Goal: Browse casually

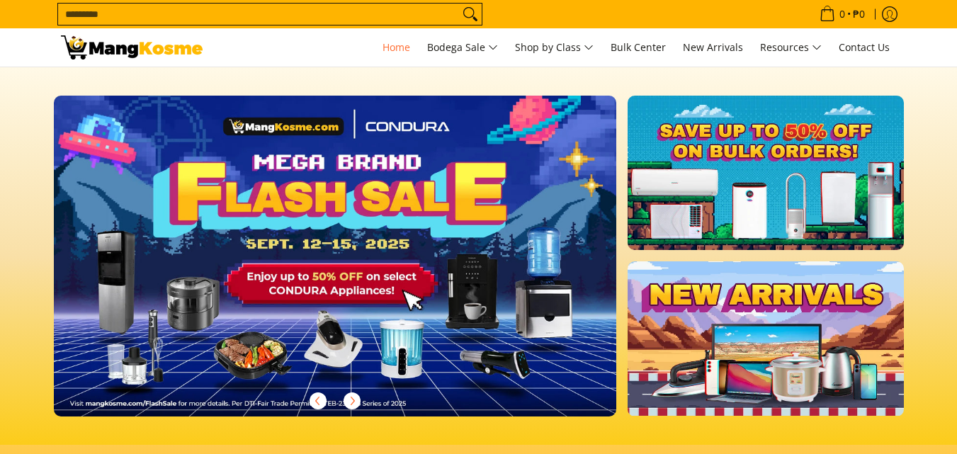
drag, startPoint x: 0, startPoint y: 0, endPoint x: 409, endPoint y: 278, distance: 494.3
click at [433, 281] on img at bounding box center [335, 255] width 574 height 327
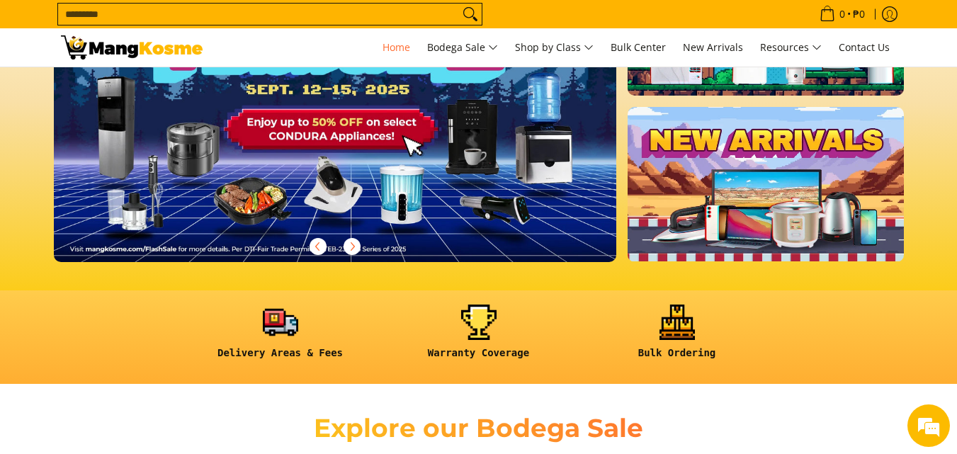
scroll to position [1, 0]
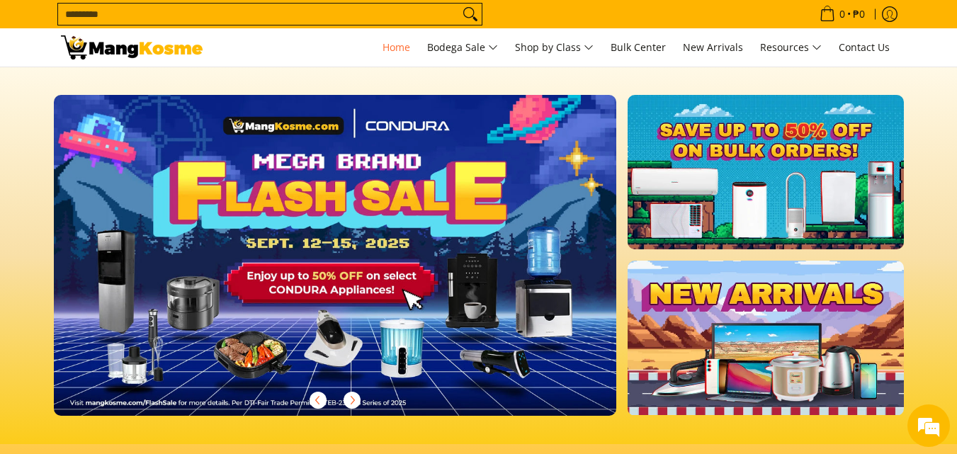
click at [348, 285] on img at bounding box center [335, 254] width 574 height 327
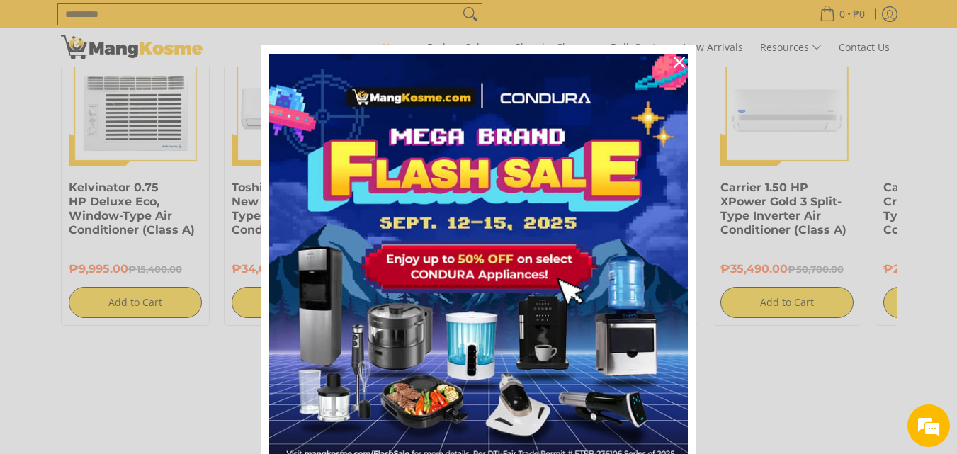
scroll to position [1346, 0]
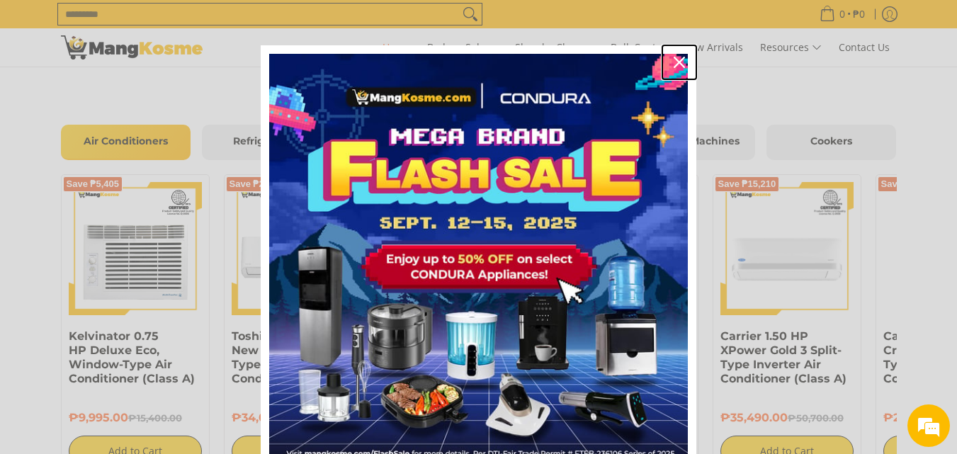
click at [675, 59] on icon "close icon" at bounding box center [678, 62] width 11 height 11
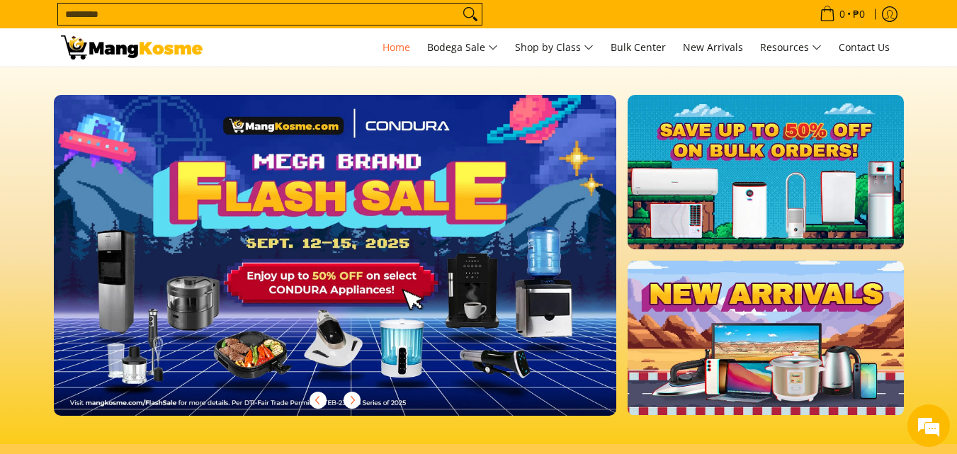
scroll to position [0, 0]
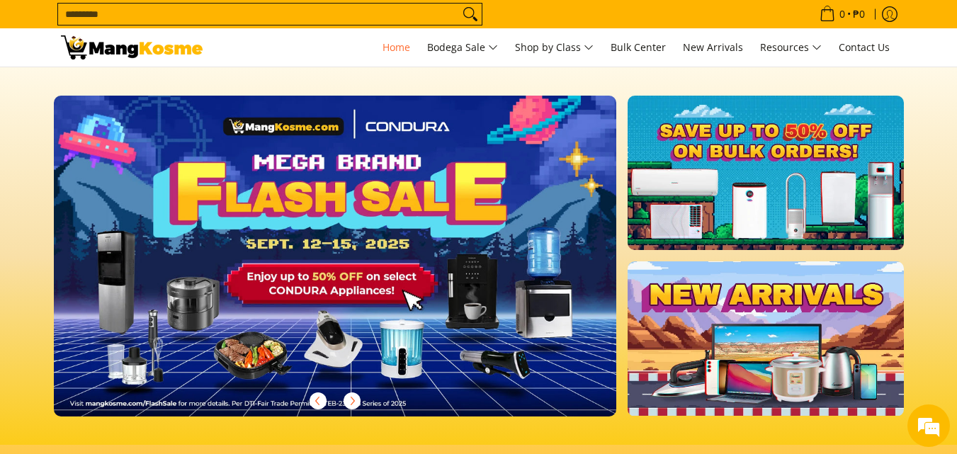
click at [494, 206] on img at bounding box center [335, 255] width 574 height 327
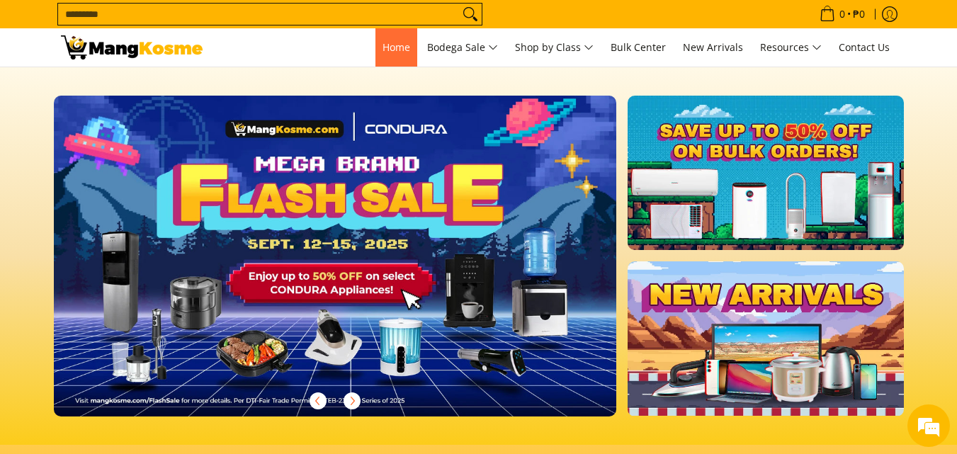
click at [384, 48] on span "Home" at bounding box center [396, 46] width 28 height 13
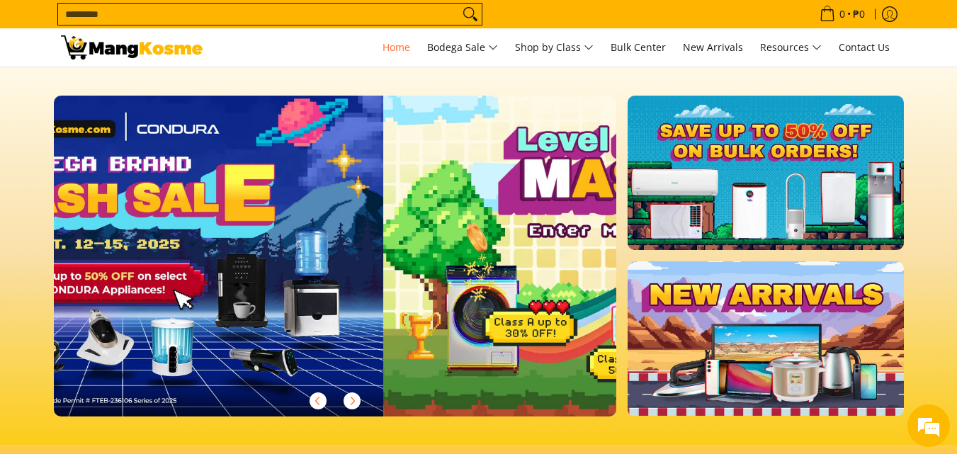
scroll to position [0, 563]
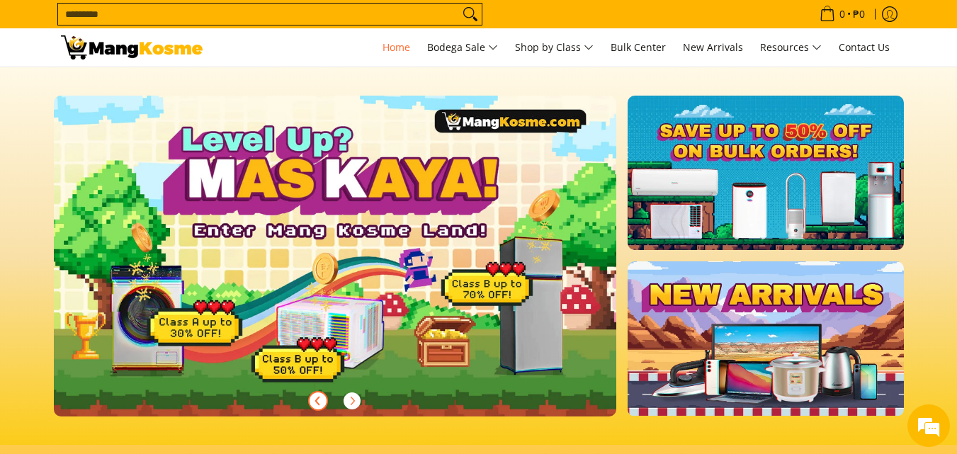
click at [315, 402] on icon "Previous" at bounding box center [317, 400] width 11 height 11
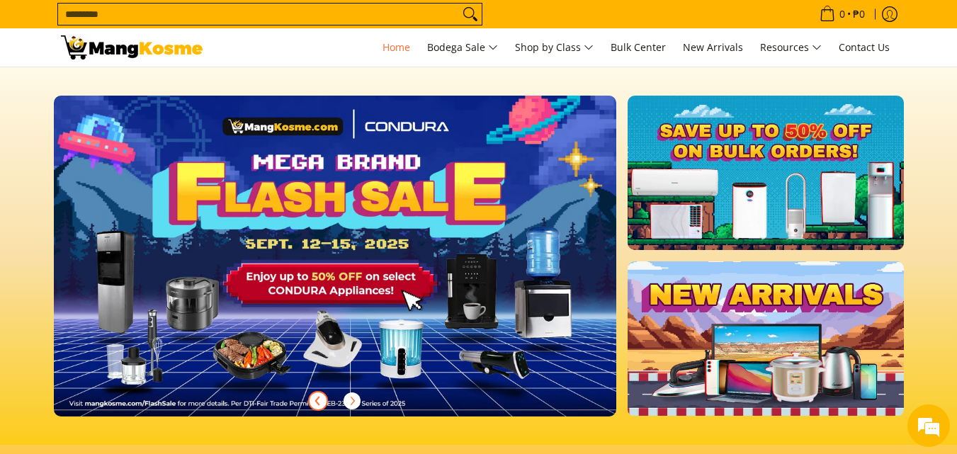
scroll to position [0, 0]
click at [326, 325] on img at bounding box center [335, 255] width 574 height 327
